Goal: Task Accomplishment & Management: Manage account settings

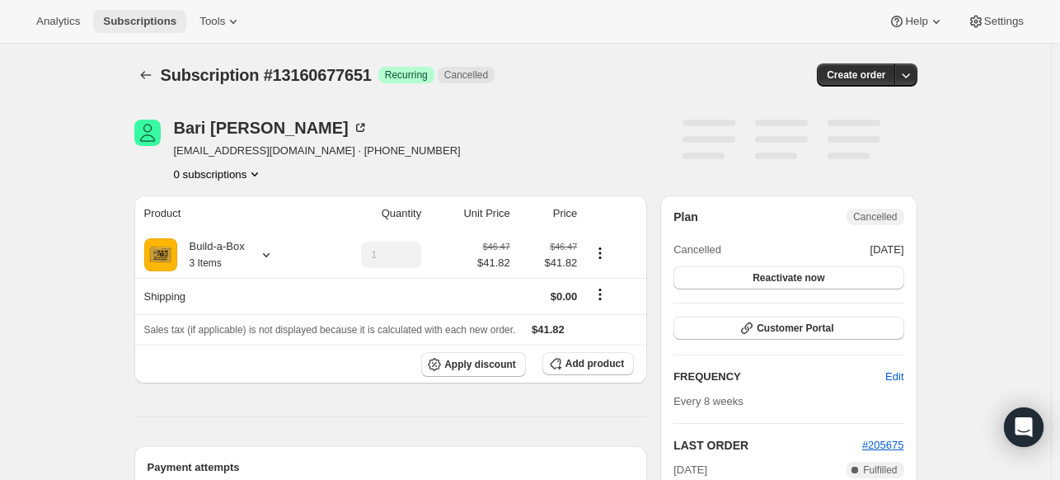
click at [161, 26] on span "Subscriptions" at bounding box center [139, 21] width 73 height 13
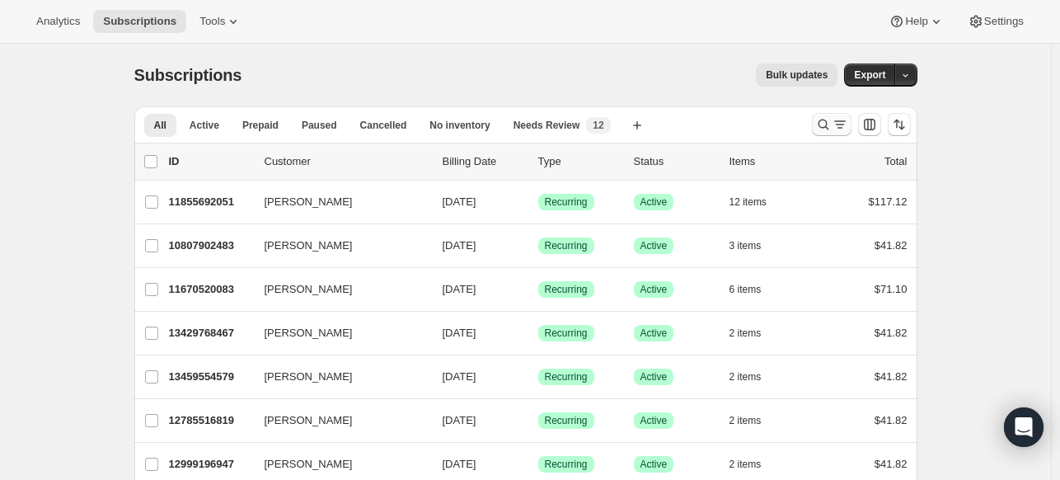
click at [824, 129] on icon "Search and filter results" at bounding box center [823, 124] width 16 height 16
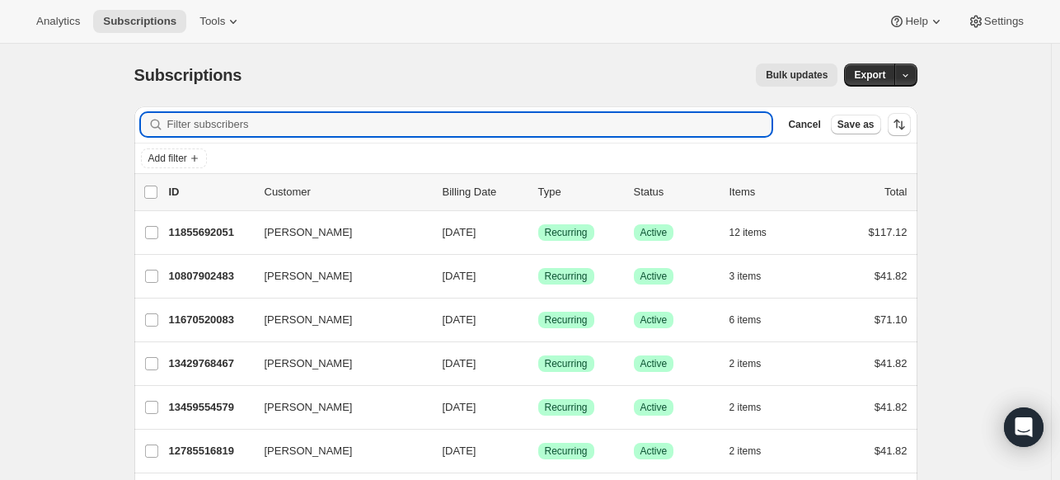
paste input "[PERSON_NAME][EMAIL_ADDRESS][DOMAIN_NAME]"
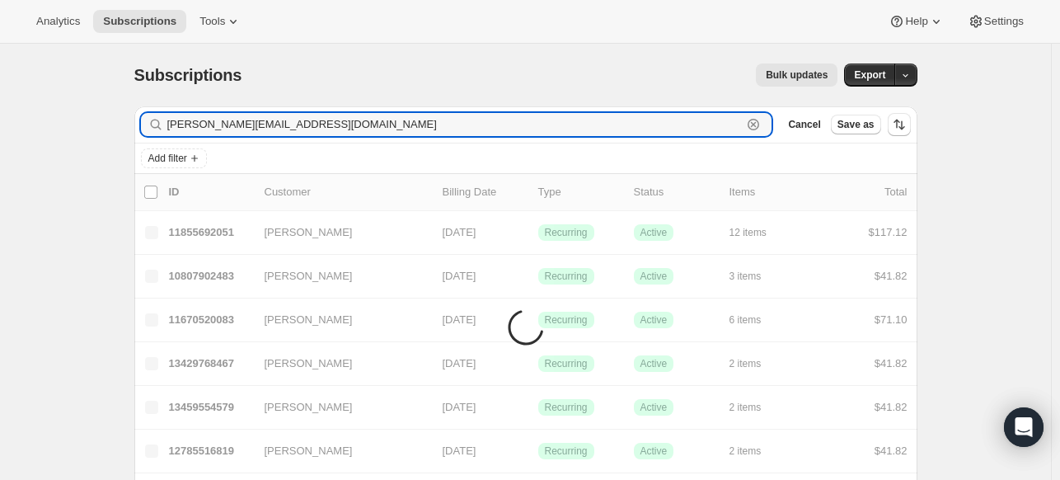
type input "[PERSON_NAME][EMAIL_ADDRESS][DOMAIN_NAME]"
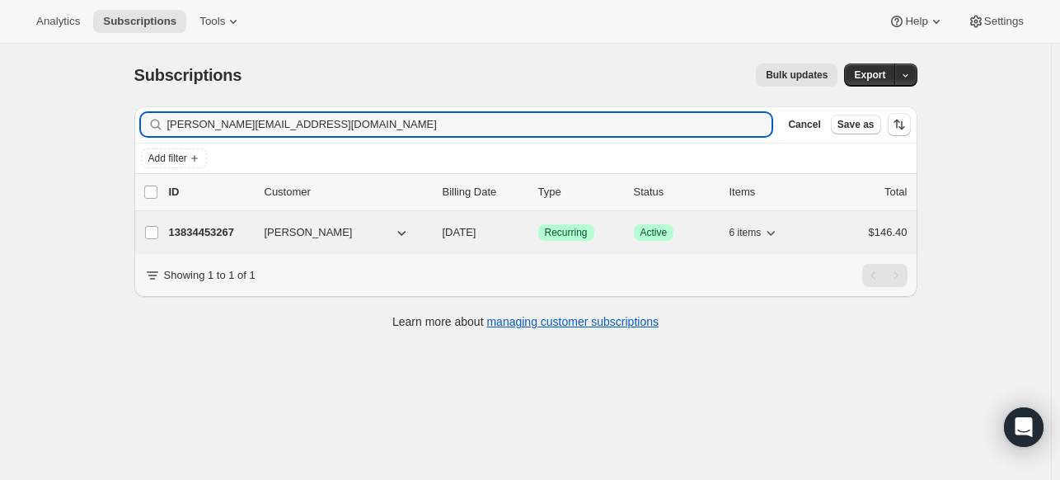
click at [224, 228] on p "13834453267" at bounding box center [210, 232] width 82 height 16
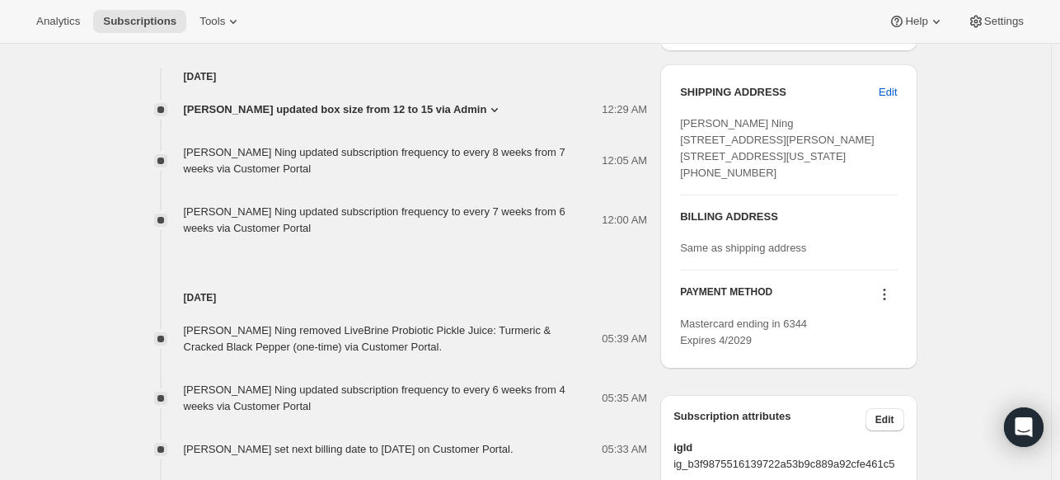
scroll to position [659, 0]
click at [892, 301] on icon at bounding box center [884, 292] width 16 height 16
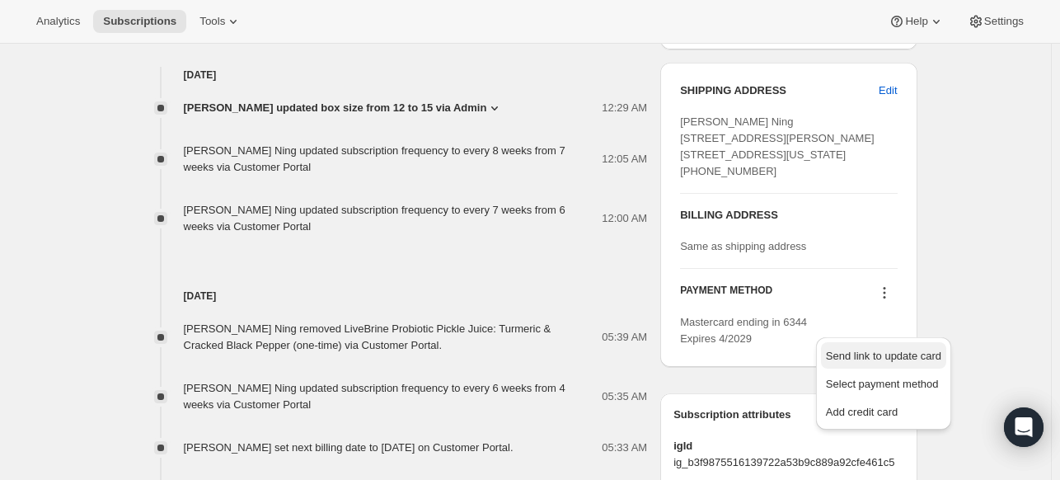
click at [881, 358] on span "Send link to update card" at bounding box center [883, 355] width 115 height 12
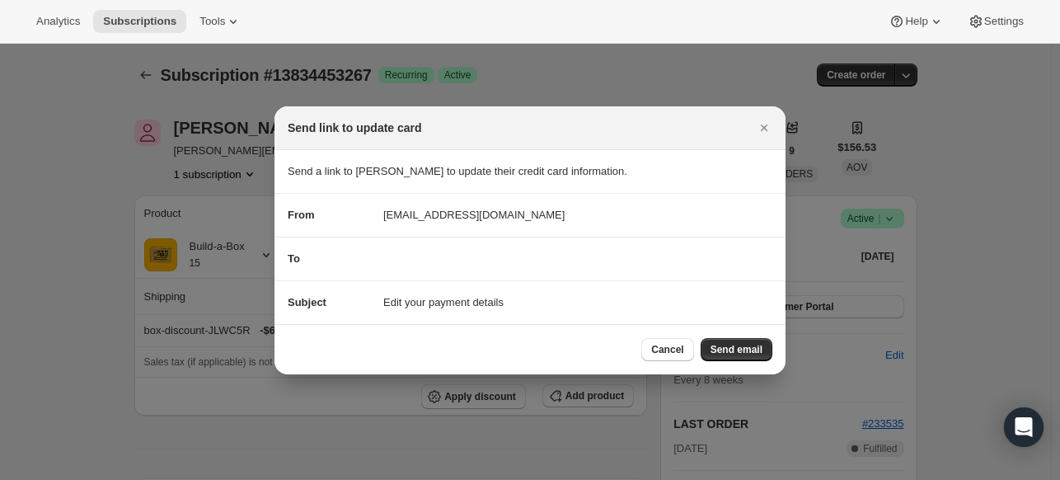
scroll to position [0, 0]
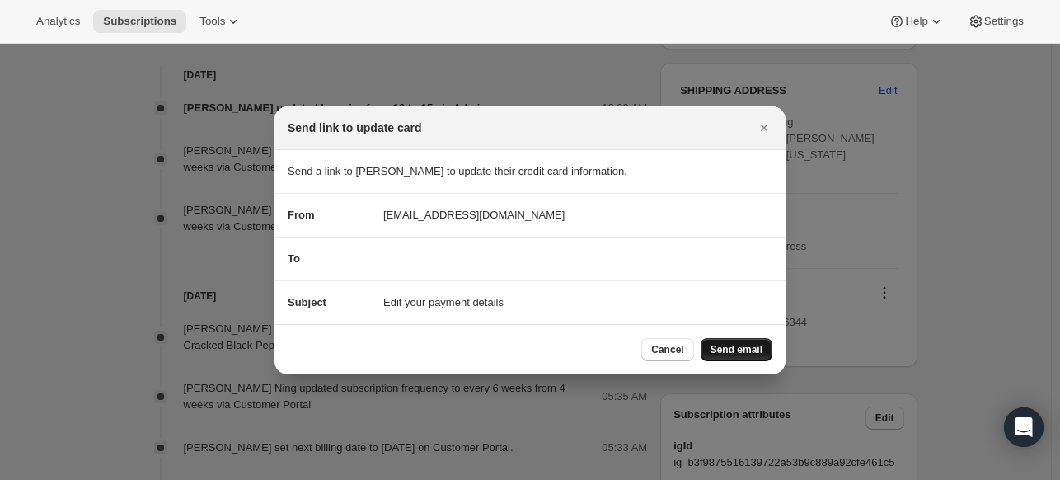
click at [746, 349] on span "Send email" at bounding box center [736, 349] width 52 height 13
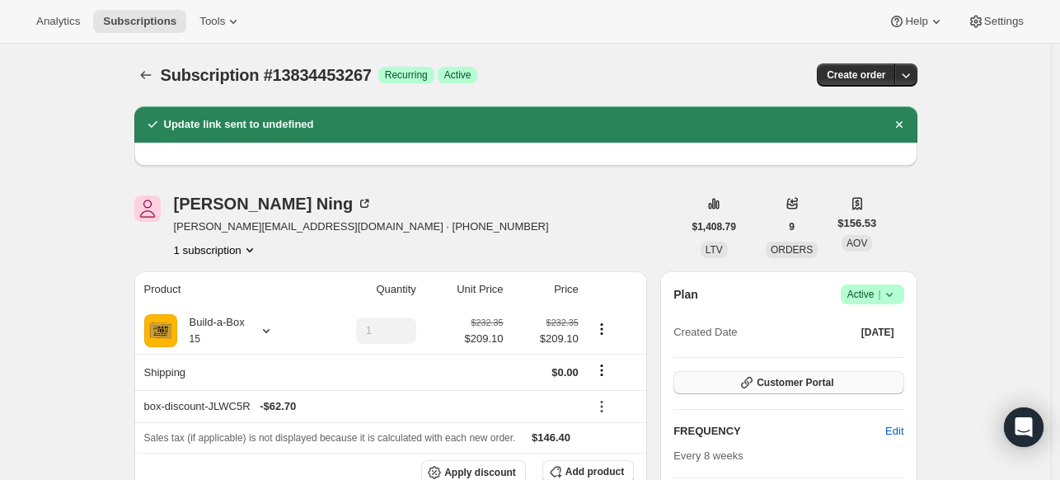
click at [807, 381] on span "Customer Portal" at bounding box center [794, 382] width 77 height 13
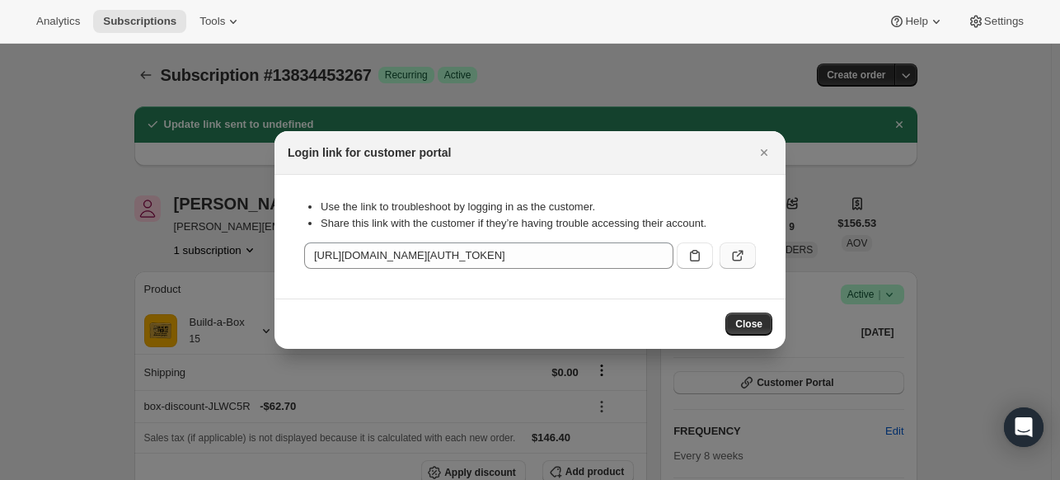
click at [739, 256] on icon ":rf5:" at bounding box center [737, 255] width 16 height 16
click at [176, 21] on span "Subscriptions" at bounding box center [139, 21] width 73 height 13
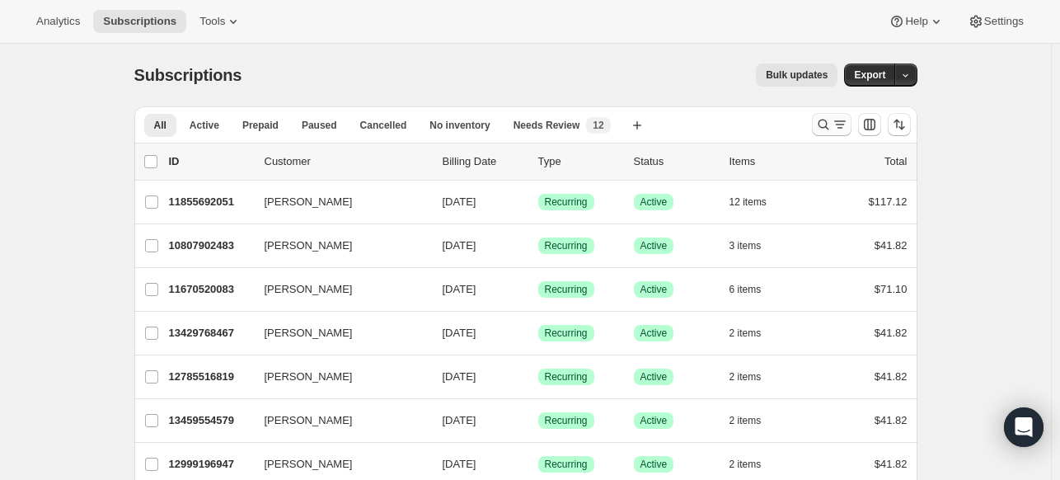
click at [829, 128] on icon "Search and filter results" at bounding box center [823, 124] width 16 height 16
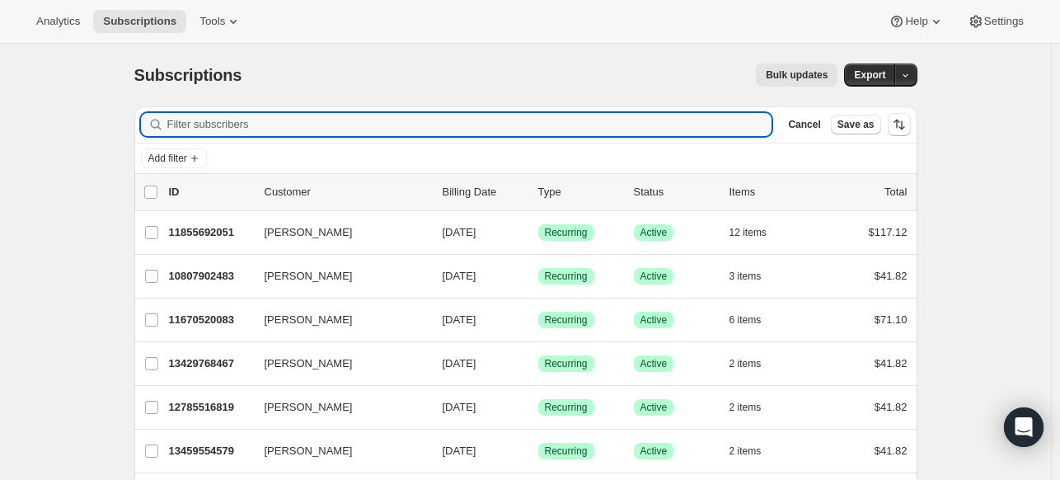
paste input "[EMAIL_ADDRESS][DOMAIN_NAME]"
type input "[EMAIL_ADDRESS][DOMAIN_NAME]"
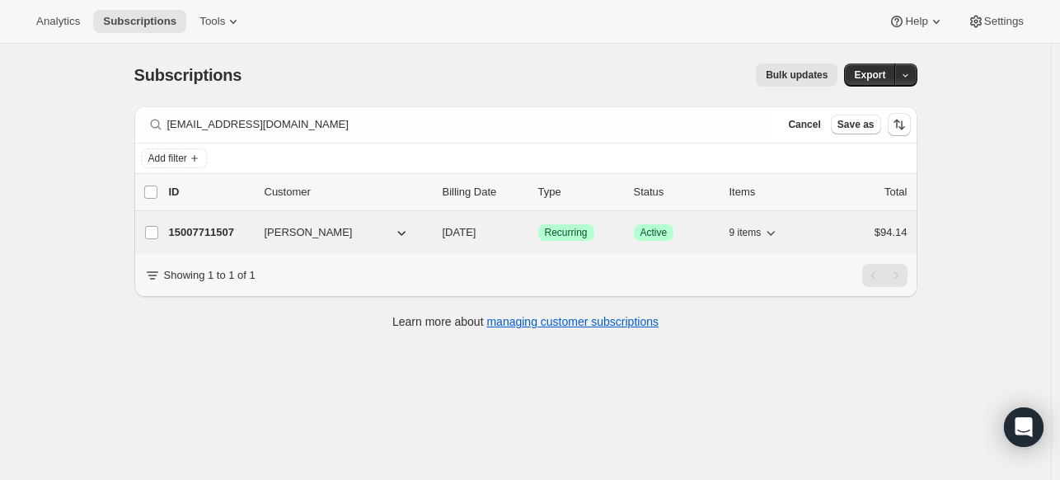
click at [223, 230] on p "15007711507" at bounding box center [210, 232] width 82 height 16
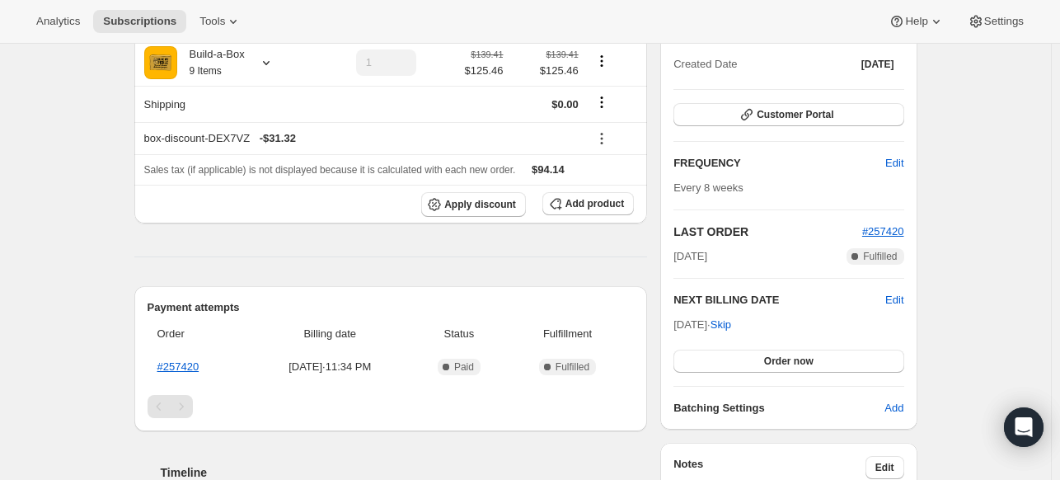
scroll to position [165, 0]
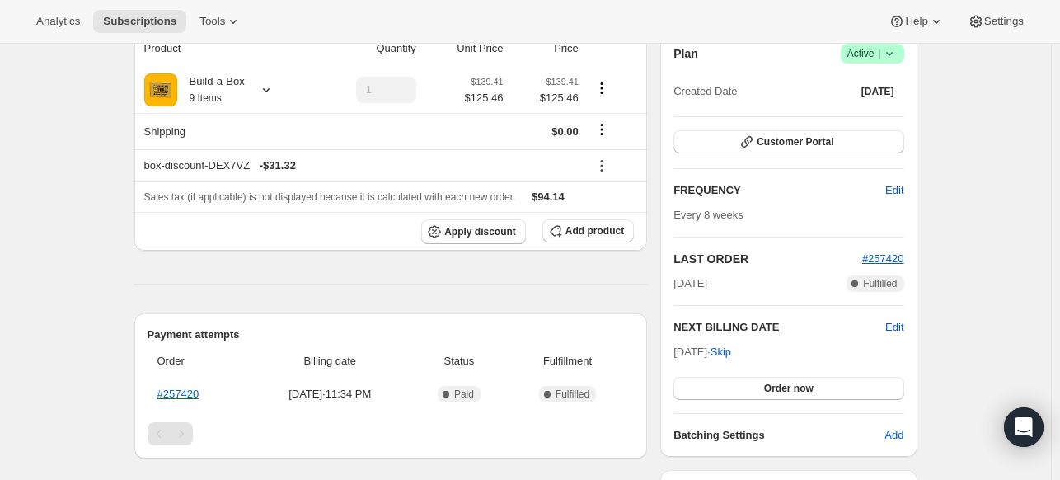
click at [888, 49] on icon at bounding box center [889, 53] width 16 height 16
click at [864, 108] on span "Cancel subscription" at bounding box center [869, 113] width 93 height 12
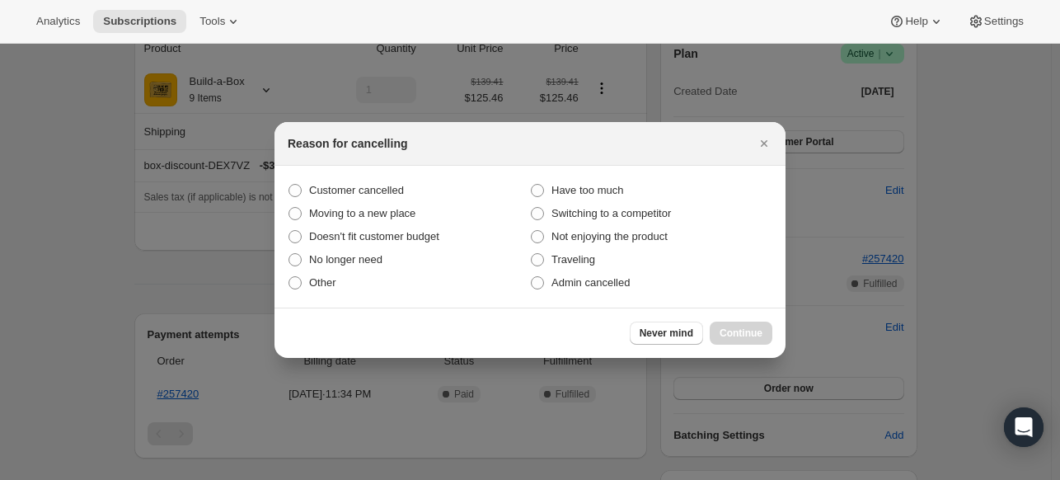
scroll to position [0, 0]
click at [333, 196] on span "Customer cancelled" at bounding box center [356, 190] width 95 height 12
click at [289, 185] on input "Customer cancelled" at bounding box center [288, 184] width 1 height 1
radio input "true"
click at [725, 329] on span "Continue" at bounding box center [740, 332] width 43 height 13
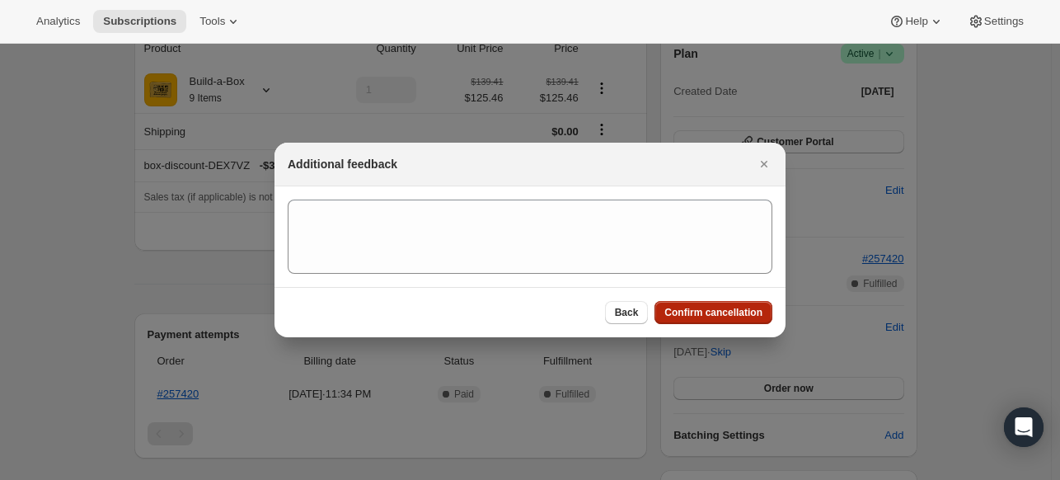
click at [679, 311] on span "Confirm cancellation" at bounding box center [713, 312] width 98 height 13
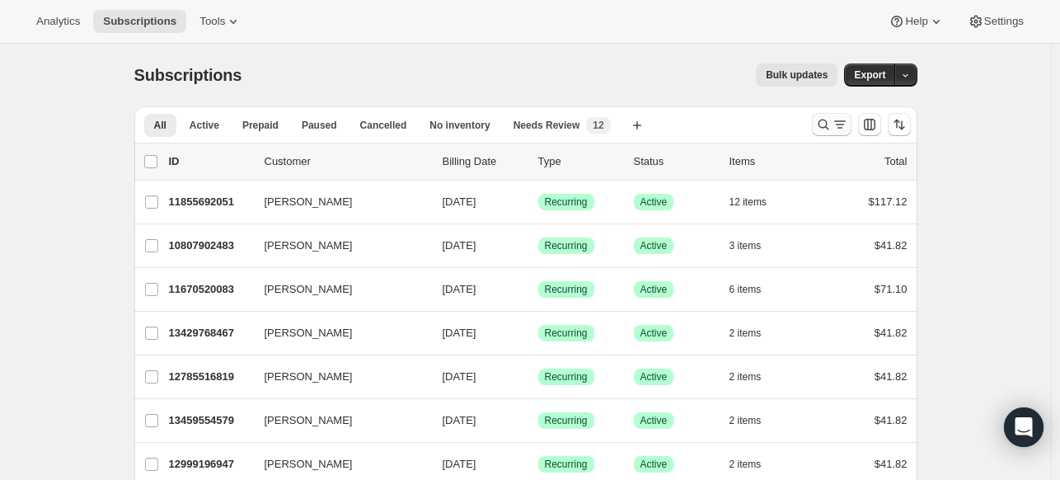
click at [822, 127] on icon "Search and filter results" at bounding box center [823, 124] width 16 height 16
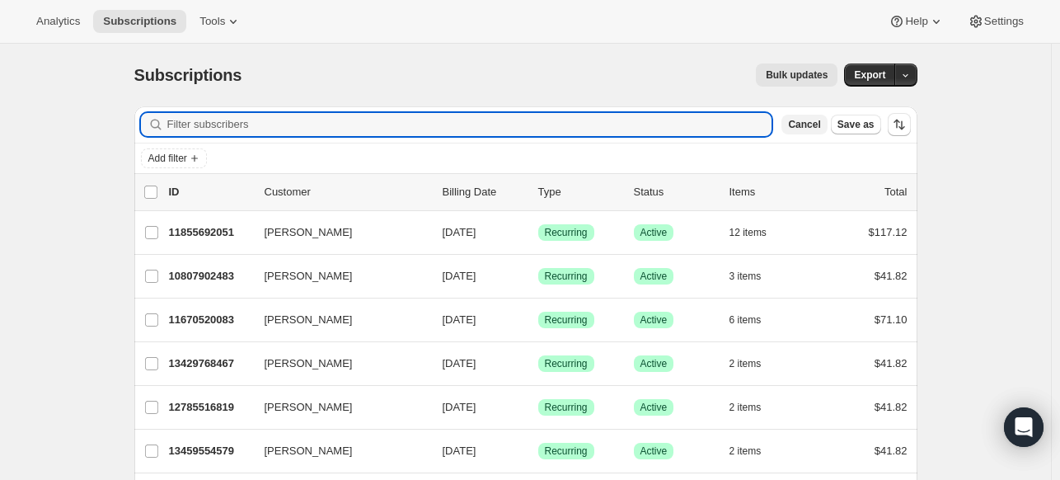
paste input "lpwhitty@gmail.com"
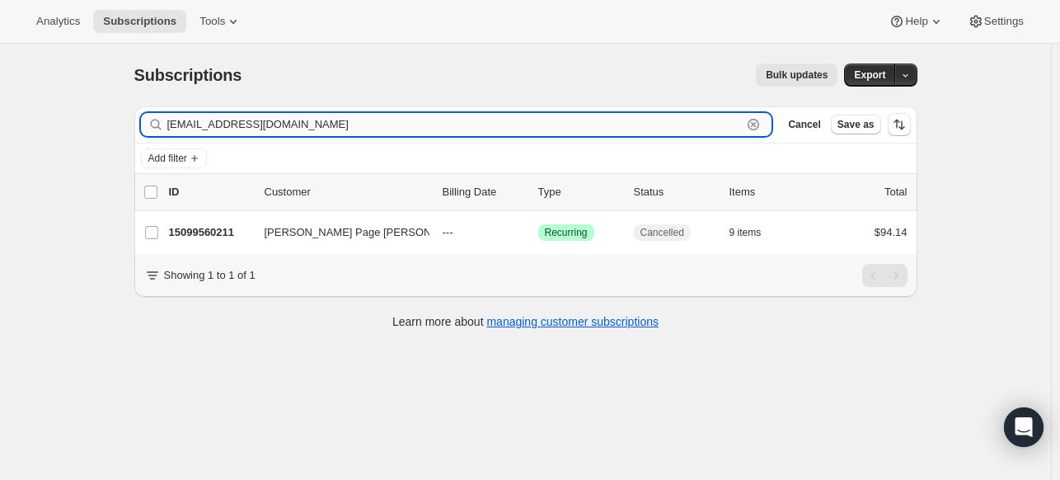
click at [480, 132] on input "lpwhitty@gmail.com" at bounding box center [454, 124] width 575 height 23
paste input "isaparisi@rocket"
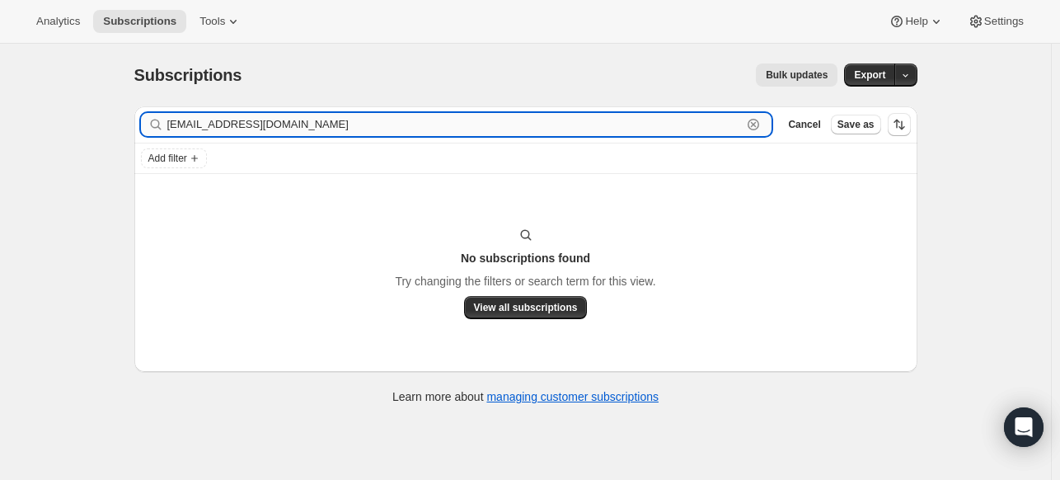
click at [357, 122] on input "lisaparisi@rocketmail.com" at bounding box center [454, 124] width 575 height 23
paste input "Lisa Parisi"
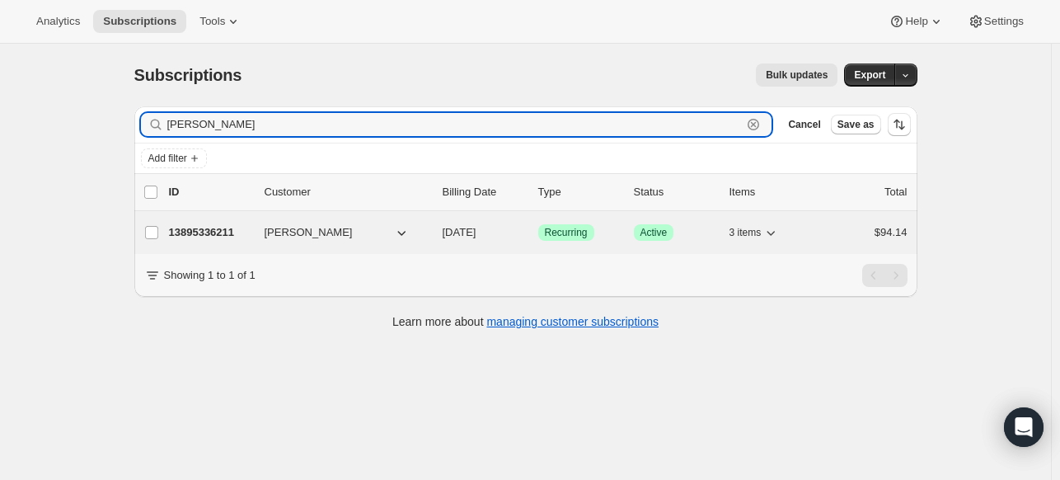
type input "Lisa Parisi"
click at [235, 236] on p "13895336211" at bounding box center [210, 232] width 82 height 16
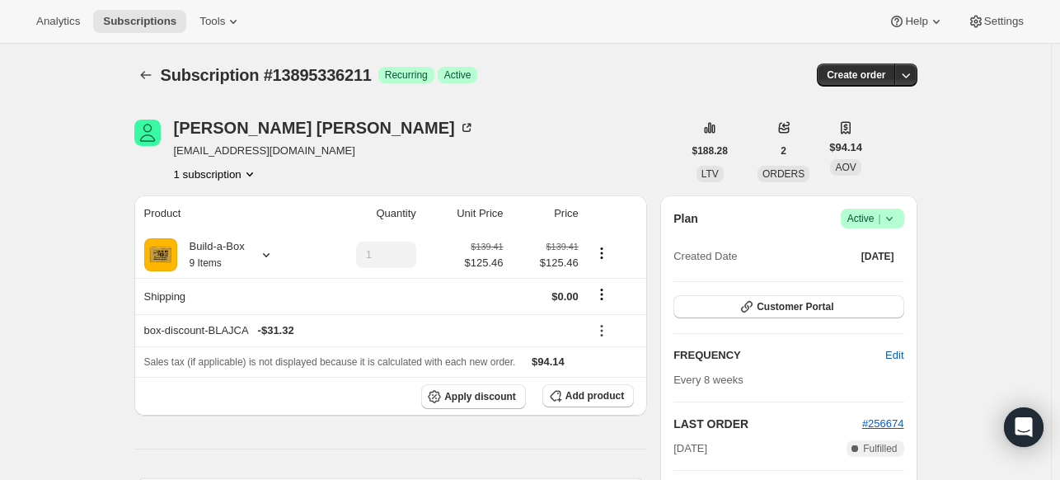
click at [897, 222] on icon at bounding box center [889, 218] width 16 height 16
click at [856, 280] on span "Cancel subscription" at bounding box center [869, 278] width 93 height 12
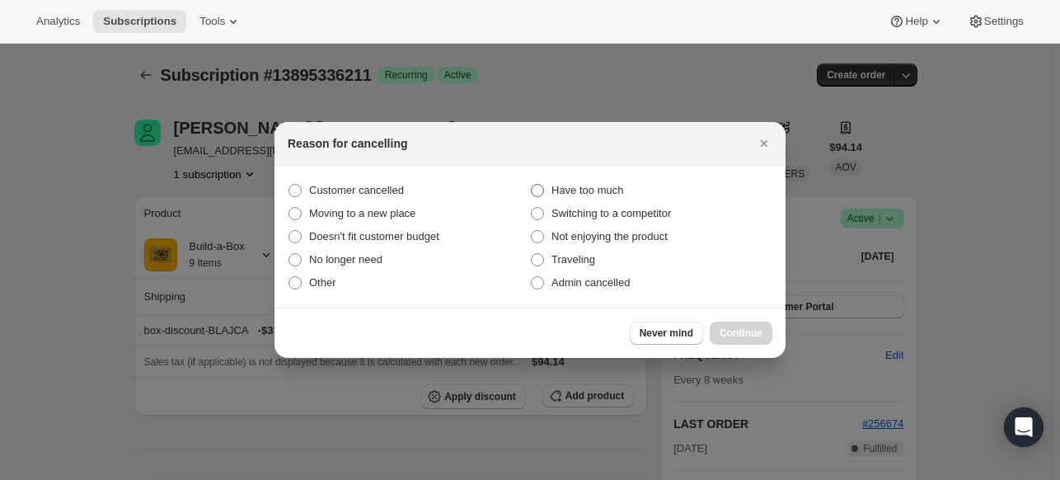
click at [576, 188] on span "Have too much" at bounding box center [587, 190] width 72 height 12
click at [531, 185] on input "Have too much" at bounding box center [531, 184] width 1 height 1
radio input "true"
click at [728, 329] on span "Continue" at bounding box center [740, 332] width 43 height 13
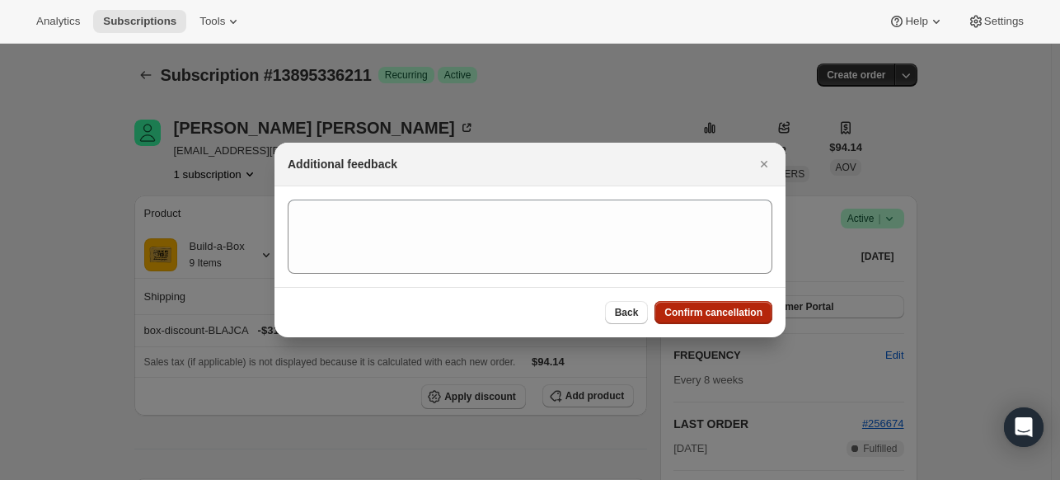
click at [704, 312] on span "Confirm cancellation" at bounding box center [713, 312] width 98 height 13
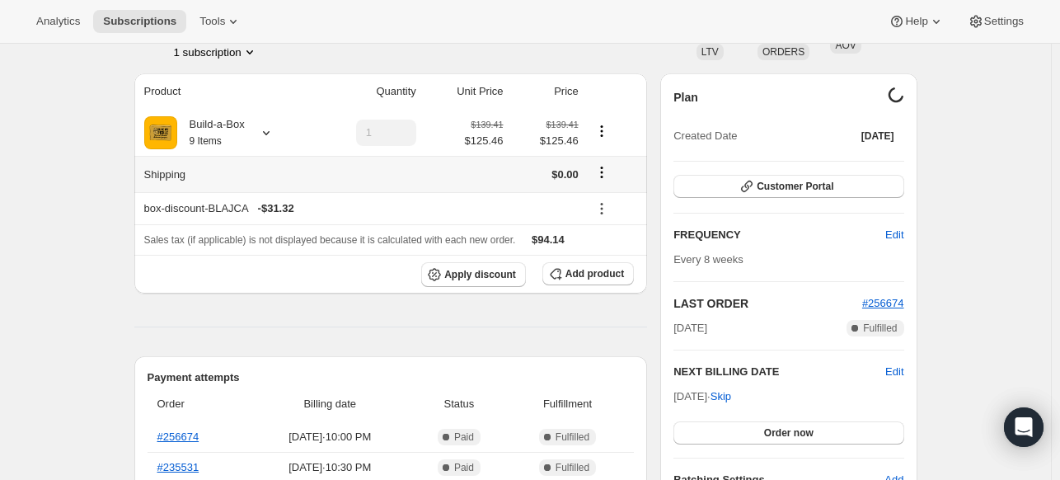
scroll to position [247, 0]
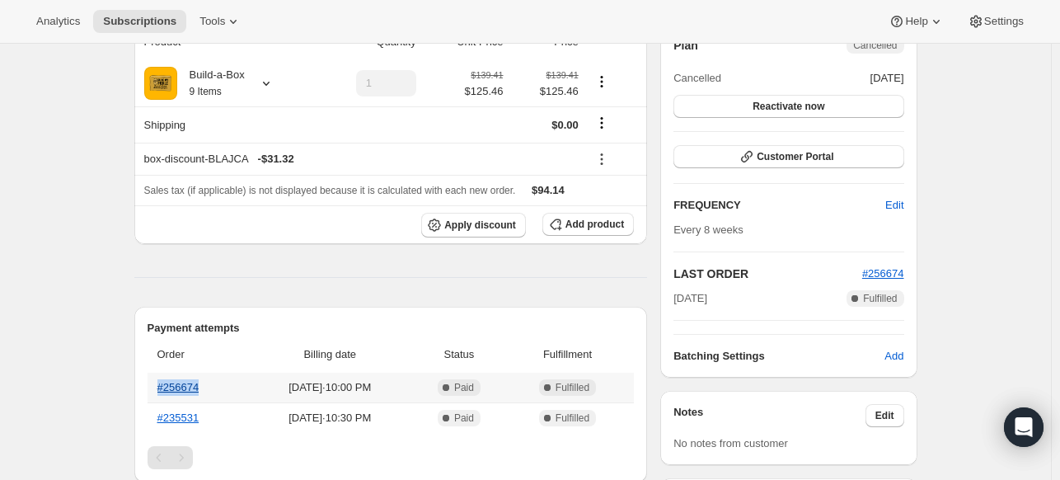
drag, startPoint x: 222, startPoint y: 385, endPoint x: 161, endPoint y: 388, distance: 61.9
click at [161, 388] on th "#256674" at bounding box center [197, 387] width 101 height 30
copy link "#256674"
click at [146, 28] on button "Subscriptions" at bounding box center [139, 21] width 93 height 23
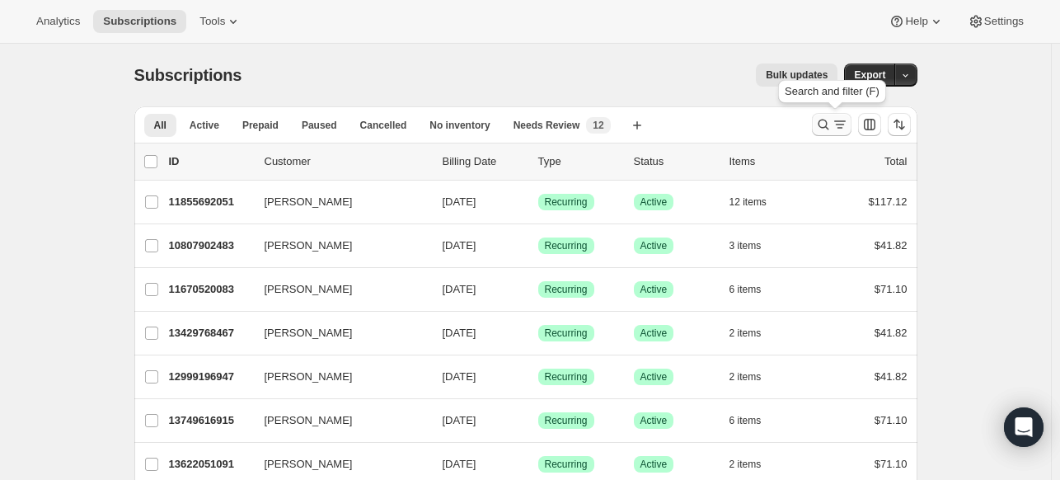
click at [826, 118] on icon "Search and filter results" at bounding box center [823, 124] width 16 height 16
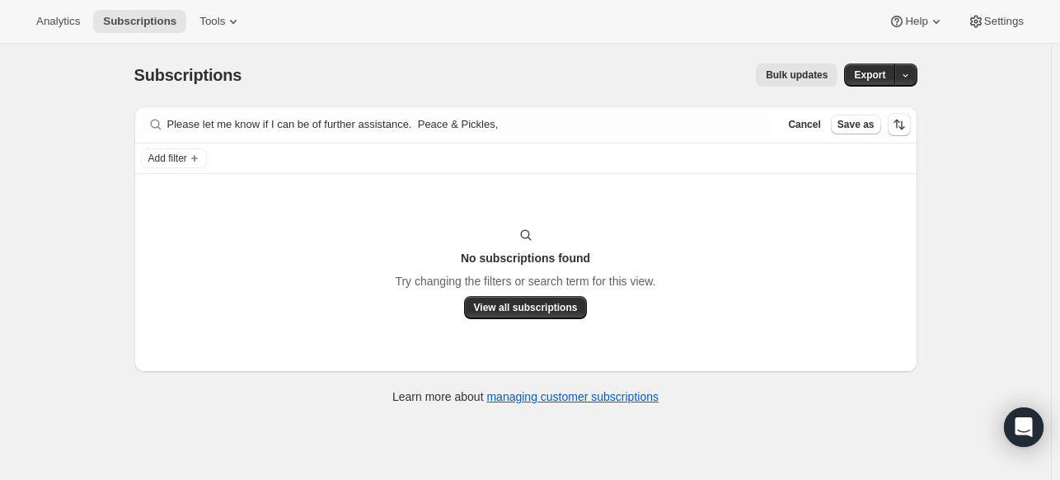
click at [414, 105] on div "Subscriptions. This page is ready Subscriptions Bulk updates More actions Bulk …" at bounding box center [525, 75] width 783 height 63
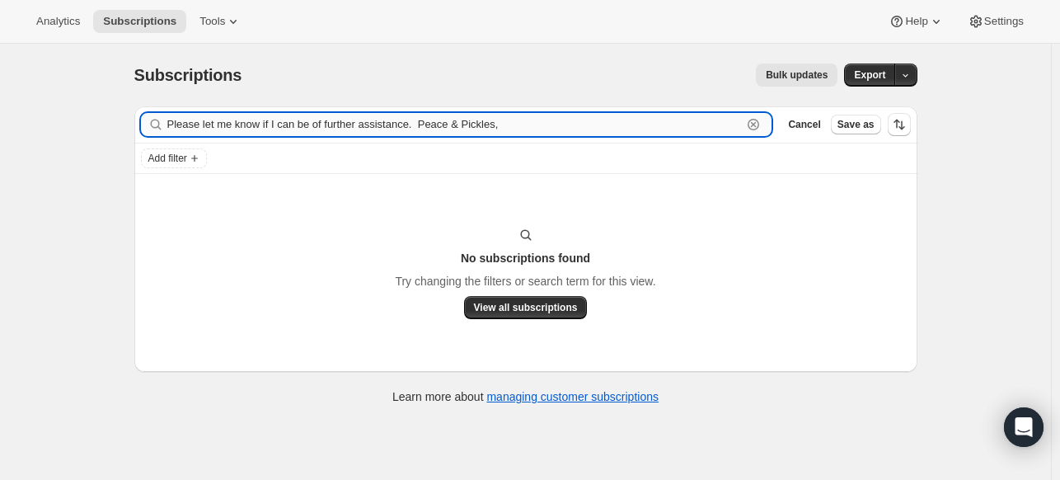
click at [412, 123] on input "Please let me know if I can be of further assistance. Peace & Pickles," at bounding box center [454, 124] width 575 height 23
paste input "leroypollardiii@gmail.com"
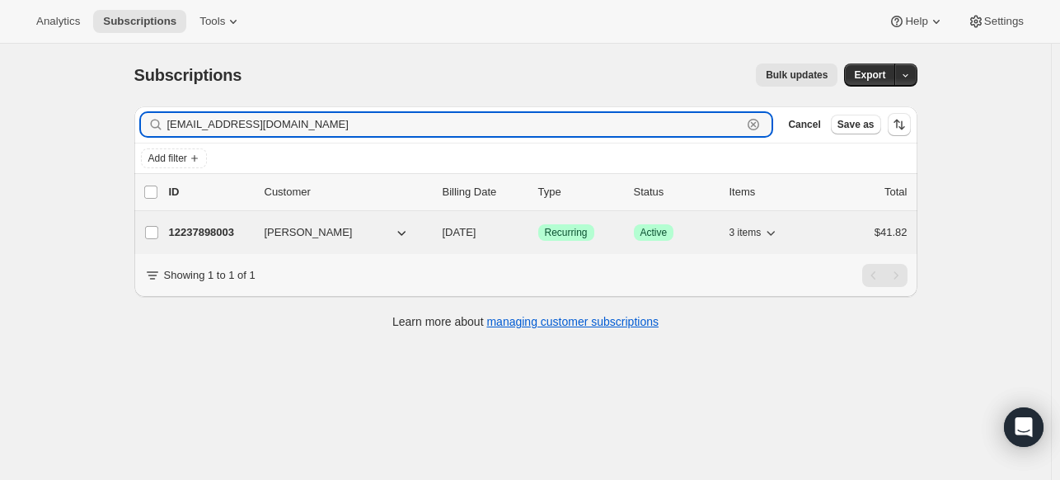
type input "leroypollardiii@gmail.com"
click at [222, 232] on p "12237898003" at bounding box center [210, 232] width 82 height 16
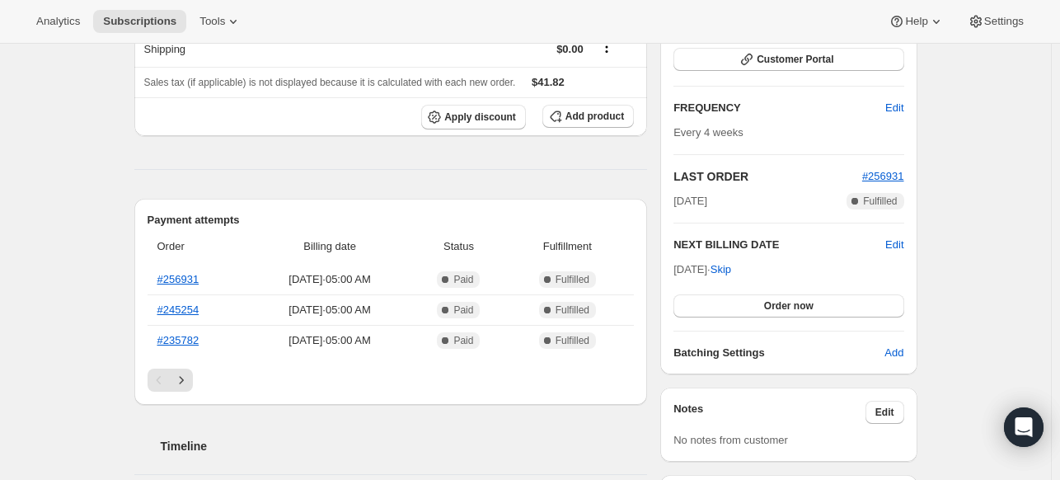
scroll to position [165, 0]
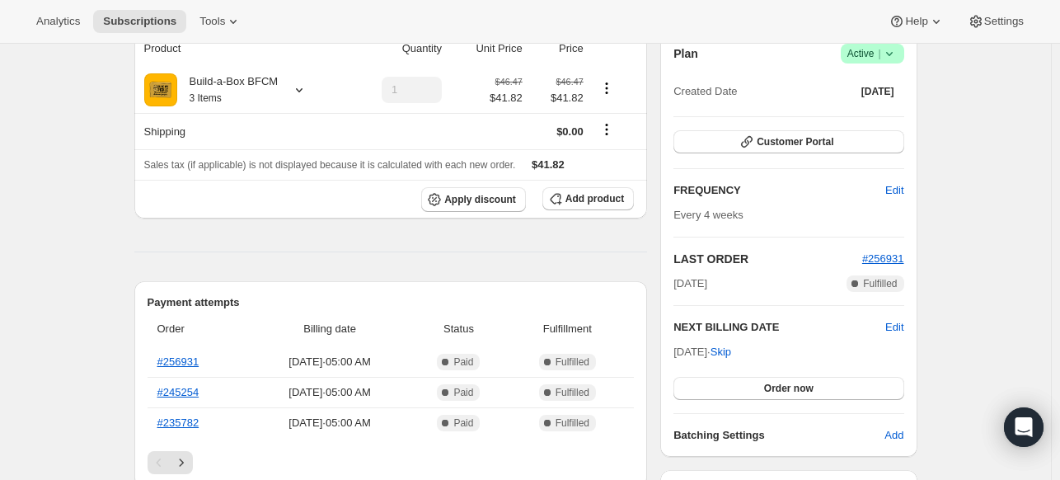
click at [890, 52] on icon at bounding box center [888, 54] width 7 height 4
click at [864, 108] on span "Cancel subscription" at bounding box center [869, 113] width 93 height 12
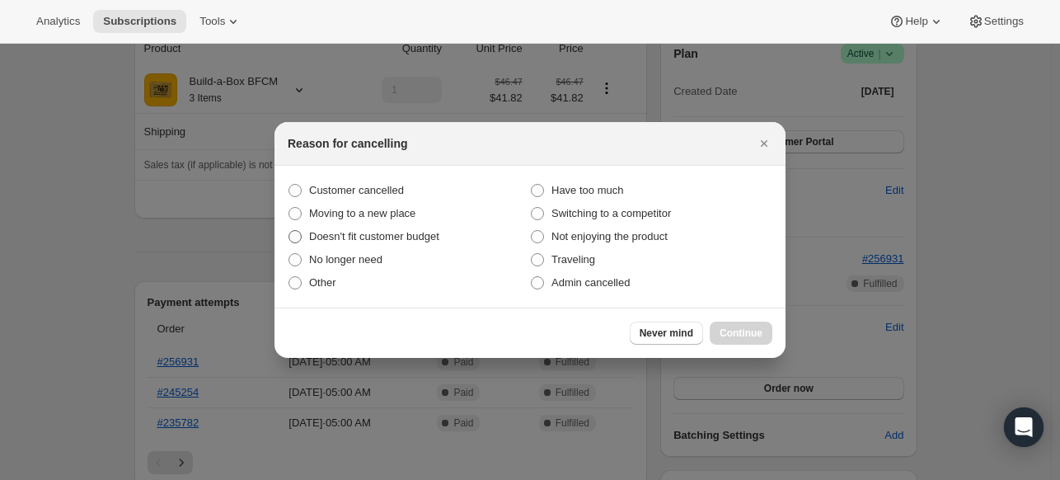
click at [391, 230] on span "Doesn't fit customer budget" at bounding box center [374, 236] width 130 height 12
click at [289, 230] on input "Doesn't fit customer budget" at bounding box center [288, 230] width 1 height 1
radio input "true"
click at [719, 321] on div "Never mind Continue" at bounding box center [701, 332] width 143 height 23
click at [720, 327] on span "Continue" at bounding box center [740, 332] width 43 height 13
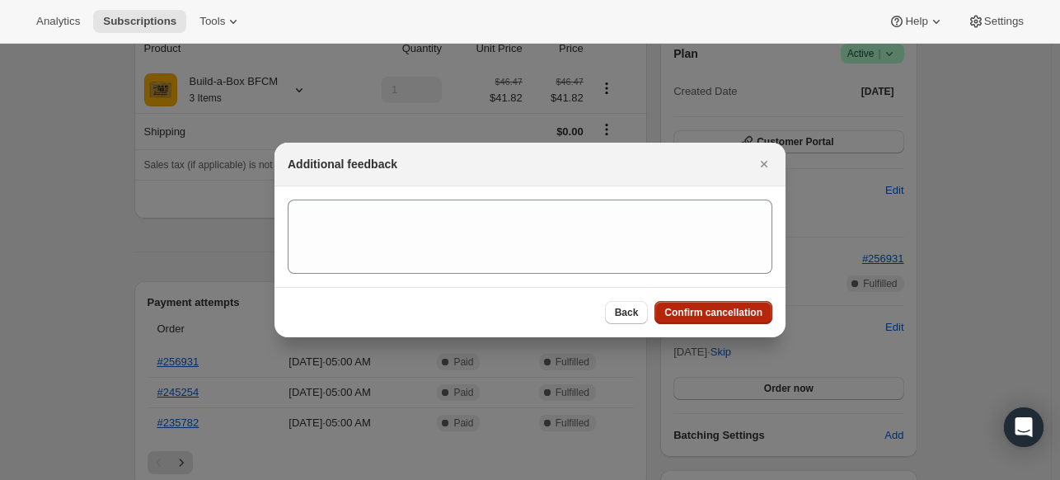
click at [715, 315] on span "Confirm cancellation" at bounding box center [713, 312] width 98 height 13
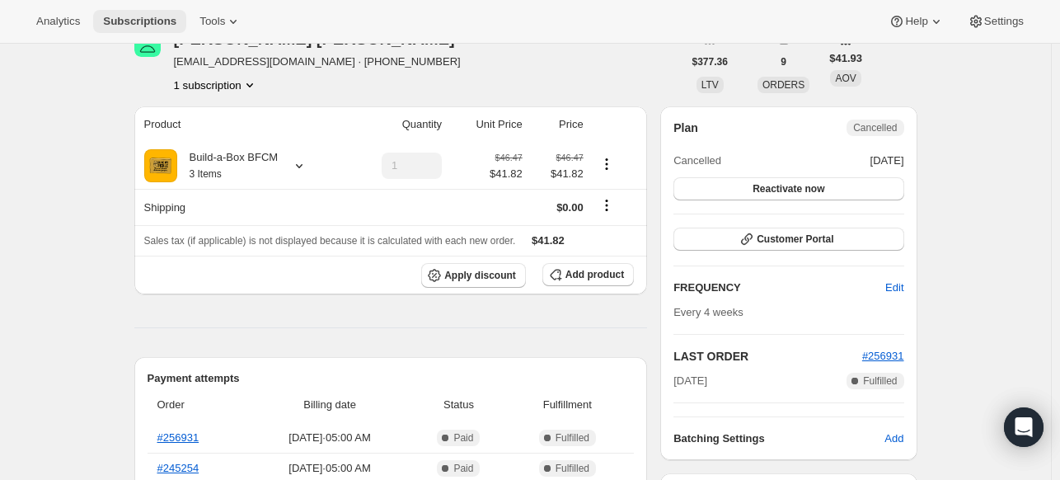
click at [120, 22] on span "Subscriptions" at bounding box center [139, 21] width 73 height 13
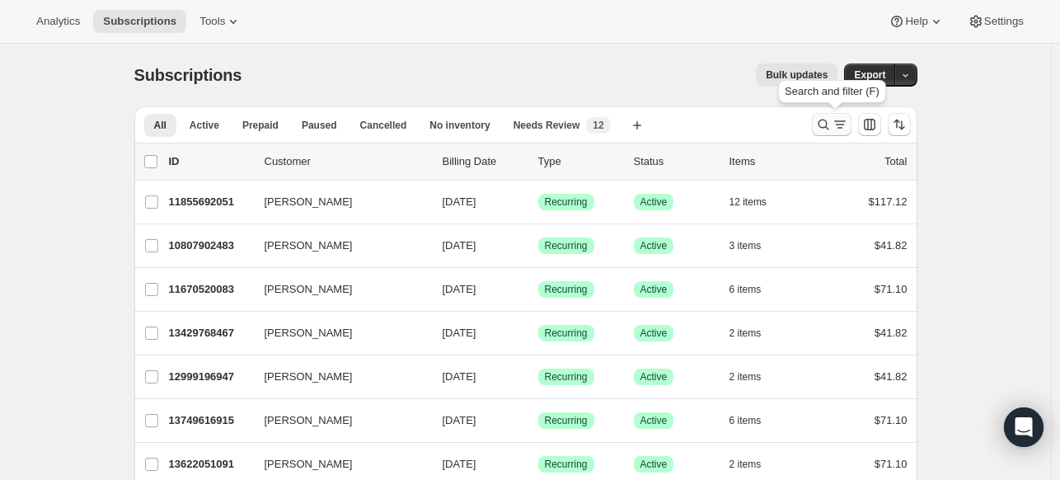
click at [821, 124] on icon "Search and filter results" at bounding box center [823, 124] width 16 height 16
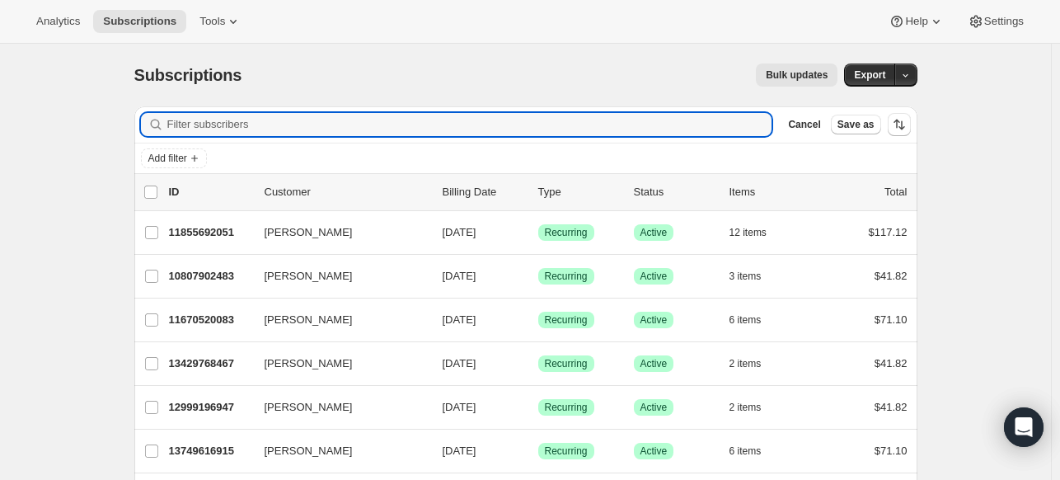
paste input "linda.harris1924@gmail.com"
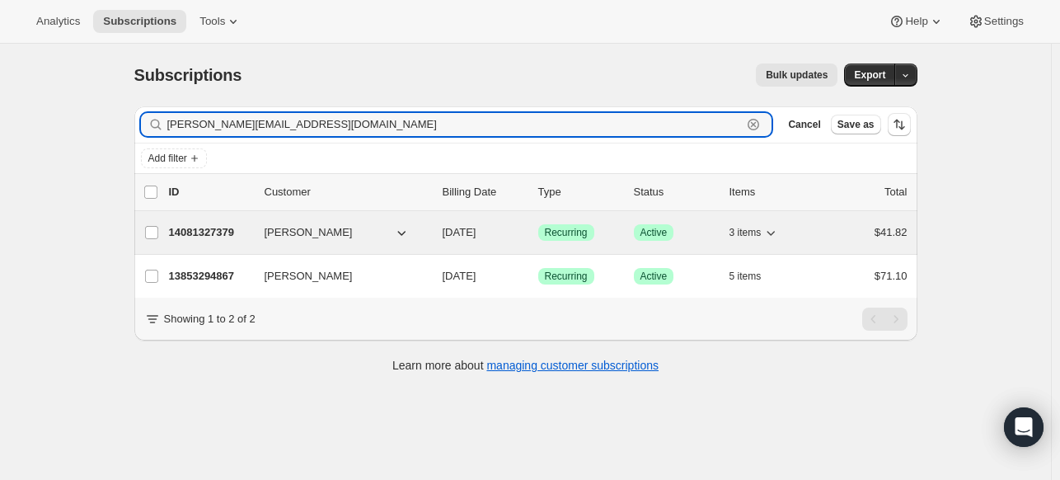
type input "linda.harris1924@gmail.com"
click at [237, 227] on p "14081327379" at bounding box center [210, 232] width 82 height 16
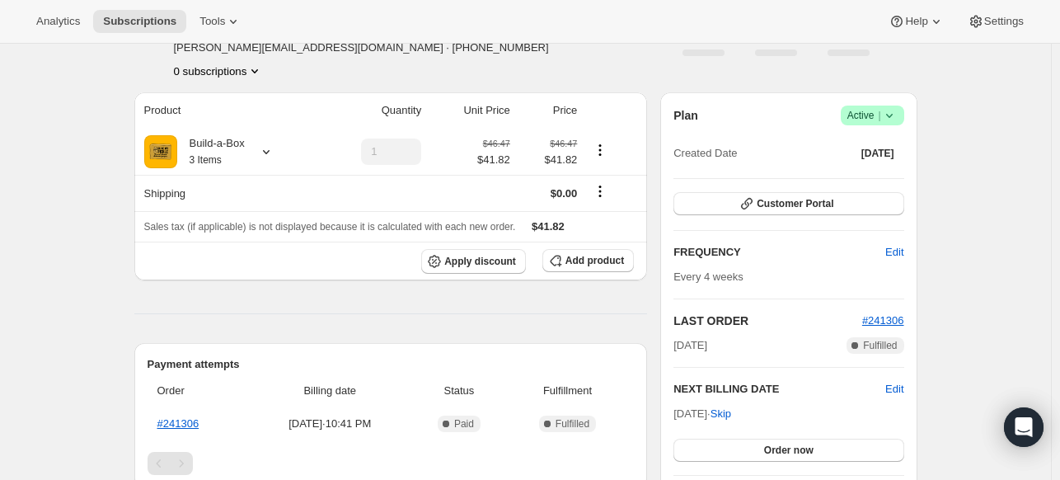
scroll to position [165, 0]
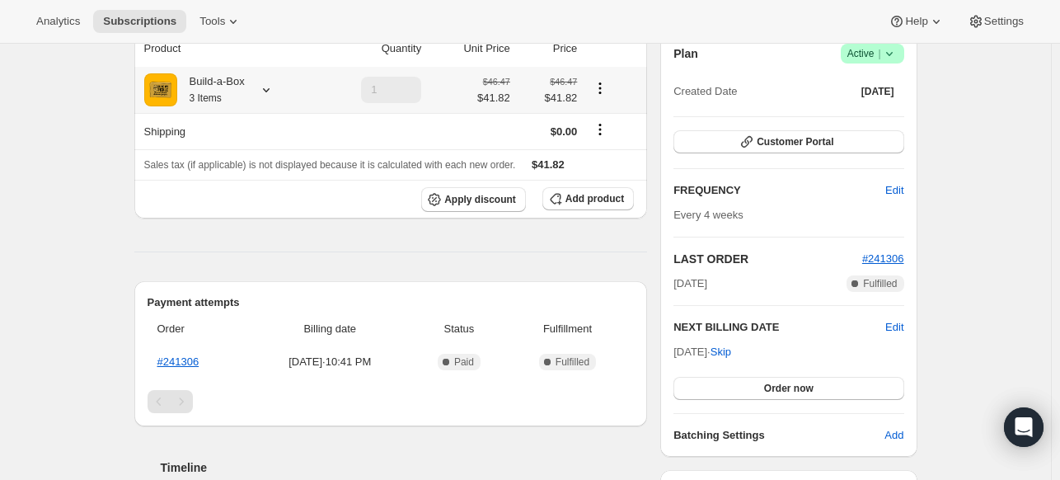
click at [274, 87] on icon at bounding box center [266, 90] width 16 height 16
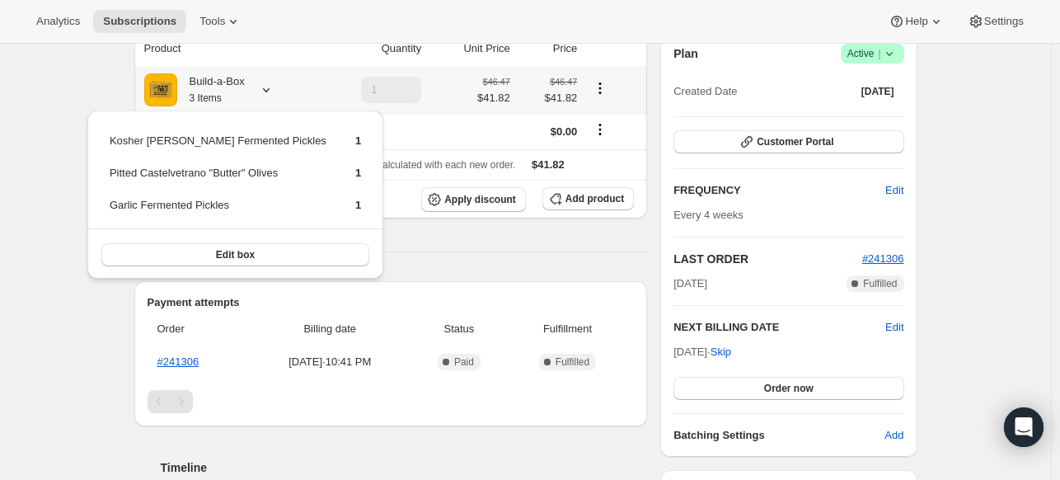
click at [274, 91] on icon at bounding box center [266, 90] width 16 height 16
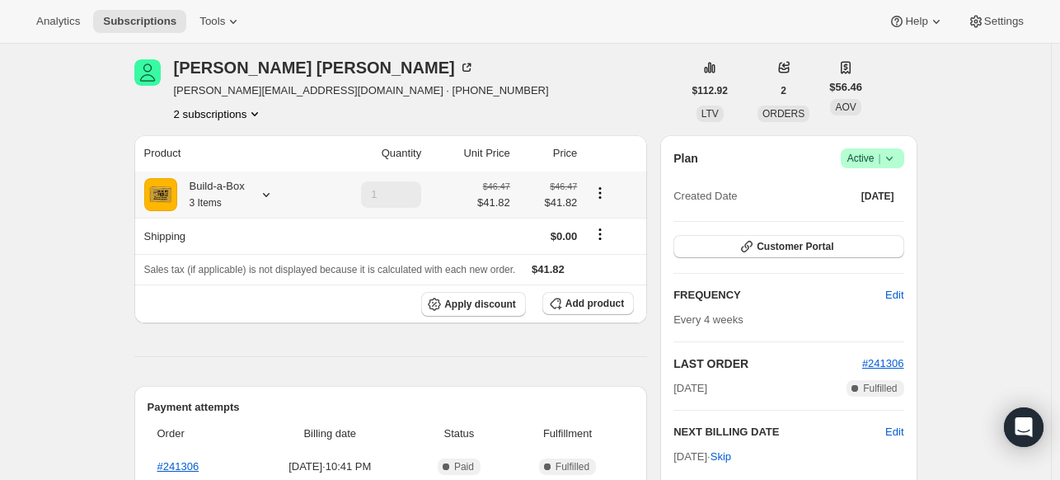
scroll to position [0, 0]
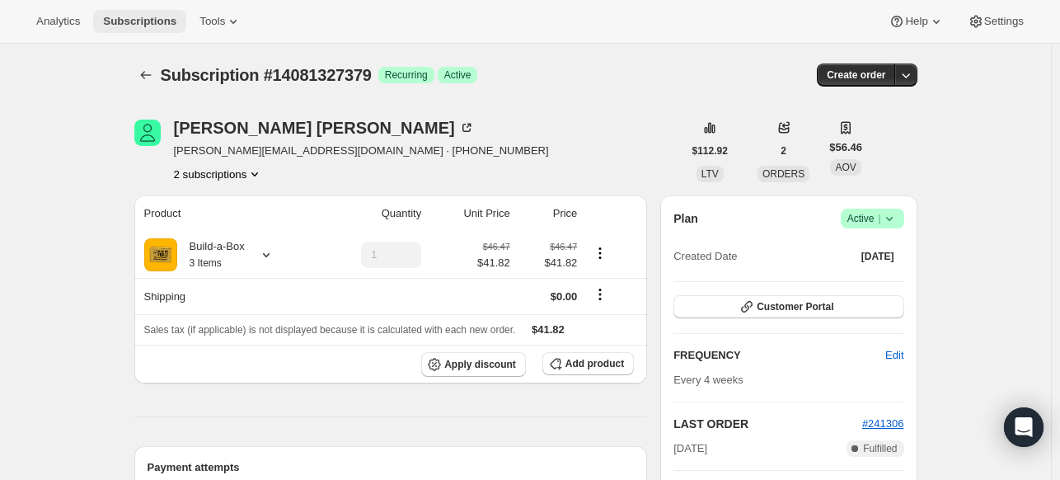
click at [160, 21] on span "Subscriptions" at bounding box center [139, 21] width 73 height 13
